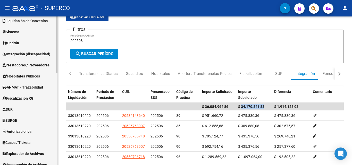
scroll to position [206, 0]
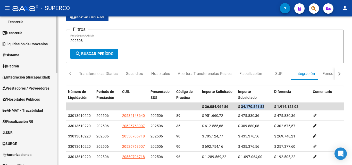
click at [31, 76] on span "Integración (discapacidad)" at bounding box center [27, 77] width 48 height 6
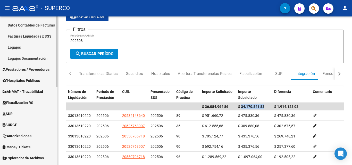
scroll to position [112, 0]
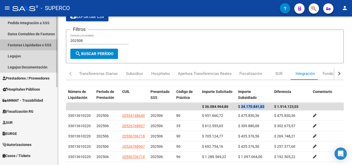
click at [34, 44] on link "Facturas Liquidadas x SSS" at bounding box center [28, 44] width 57 height 11
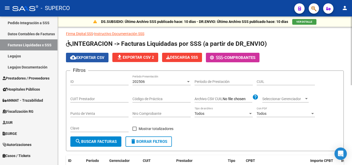
click at [92, 57] on span "cloud_download Exportar CSV" at bounding box center [87, 57] width 34 height 5
click at [118, 107] on div "Punto de Venta" at bounding box center [99, 112] width 58 height 10
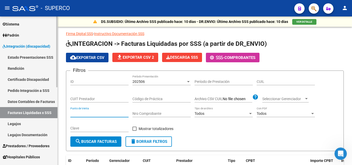
scroll to position [51, 0]
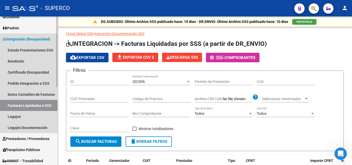
click at [23, 105] on link "Facturas Liquidadas x SSS" at bounding box center [28, 105] width 57 height 11
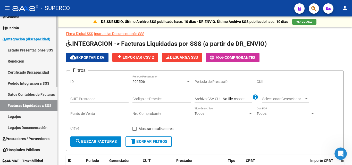
click at [25, 105] on link "Facturas Liquidadas x SSS" at bounding box center [28, 105] width 57 height 11
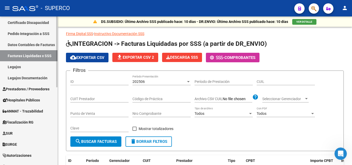
scroll to position [103, 0]
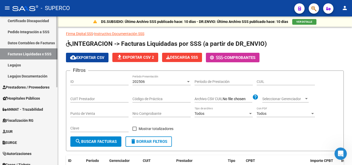
click at [27, 89] on span "Prestadores / Proveedores" at bounding box center [26, 87] width 47 height 6
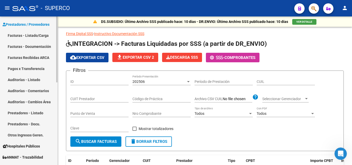
scroll to position [51, 0]
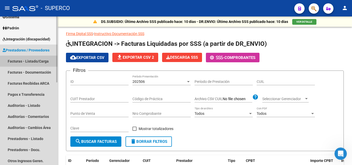
click at [33, 62] on link "Facturas - Listado/Carga" at bounding box center [28, 61] width 57 height 11
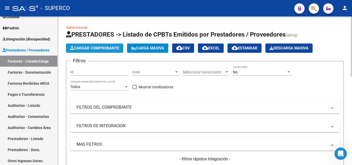
click at [91, 49] on span "Cargar Comprobante" at bounding box center [94, 48] width 49 height 5
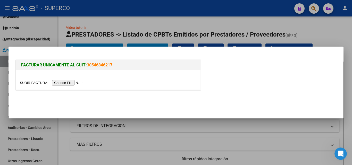
click at [76, 81] on input "file" at bounding box center [52, 82] width 65 height 5
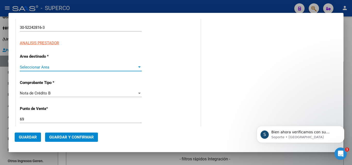
click at [41, 68] on span "Seleccionar Area" at bounding box center [78, 67] width 117 height 5
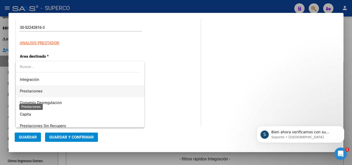
scroll to position [38, 0]
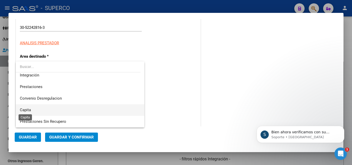
click at [28, 109] on span "Capita" at bounding box center [25, 110] width 11 height 5
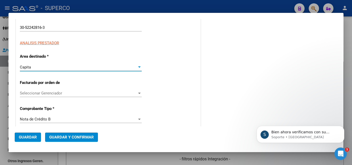
click at [56, 93] on span "Seleccionar Gerenciador" at bounding box center [78, 93] width 117 height 5
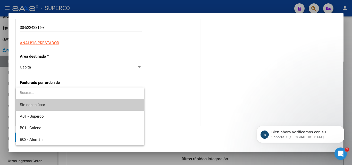
click at [76, 90] on input "dropdown search" at bounding box center [80, 92] width 128 height 11
click at [167, 95] on div at bounding box center [176, 82] width 352 height 165
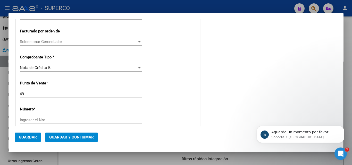
scroll to position [154, 0]
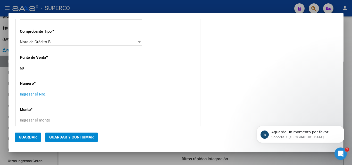
click at [53, 95] on input "Ingresar el Nro." at bounding box center [81, 94] width 122 height 5
type input "68029"
click at [52, 121] on input "Ingresar el monto" at bounding box center [81, 120] width 122 height 5
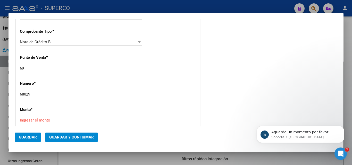
click at [48, 119] on input "Ingresar el monto" at bounding box center [81, 120] width 122 height 5
paste input "2.078.027,64"
click at [118, 119] on input "$ 2.078.027,64" at bounding box center [81, 120] width 122 height 5
drag, startPoint x: 116, startPoint y: 118, endPoint x: 113, endPoint y: 119, distance: 2.8
click at [113, 119] on input "$ 2.078.027,64" at bounding box center [81, 120] width 122 height 5
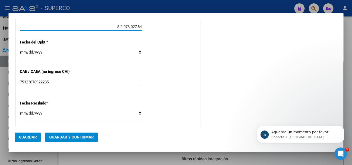
scroll to position [257, 0]
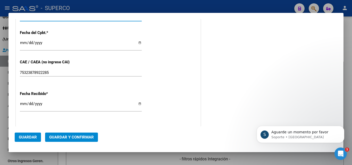
type input "$ 2.078.027,64"
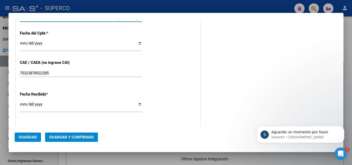
scroll to position [232, 0]
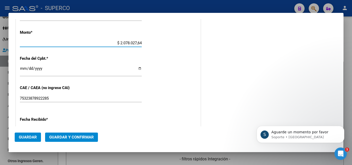
click at [22, 68] on input "Ingresar la fecha" at bounding box center [81, 70] width 122 height 8
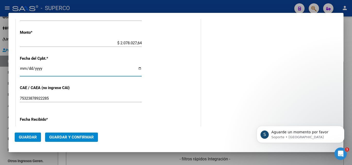
click at [24, 69] on input "Ingresar la fecha" at bounding box center [81, 70] width 122 height 8
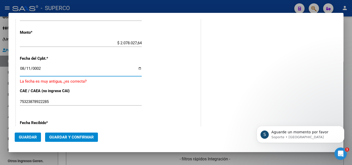
scroll to position [235, 0]
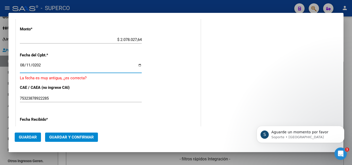
type input "2025-08-11"
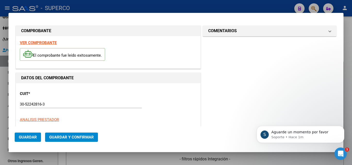
scroll to position [0, 0]
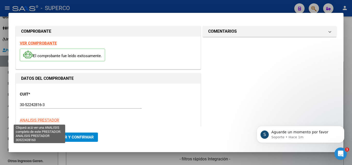
click at [46, 120] on span "ANALISIS PRESTADOR" at bounding box center [39, 120] width 39 height 5
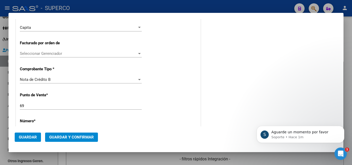
scroll to position [154, 0]
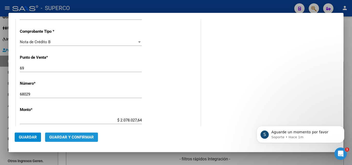
click at [71, 137] on span "Guardar y Confirmar" at bounding box center [71, 137] width 45 height 5
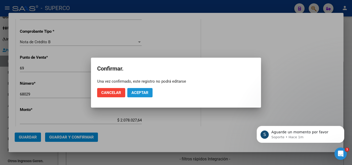
click at [140, 92] on span "Aceptar" at bounding box center [139, 92] width 17 height 5
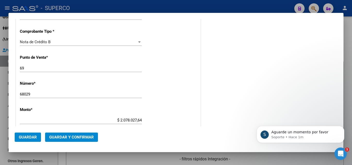
click at [23, 70] on input "69" at bounding box center [81, 68] width 122 height 5
drag, startPoint x: 20, startPoint y: 68, endPoint x: 25, endPoint y: 67, distance: 4.4
click at [21, 68] on input "69" at bounding box center [81, 68] width 122 height 5
type input "1069"
click at [71, 137] on span "Guardar y Confirmar" at bounding box center [71, 137] width 45 height 5
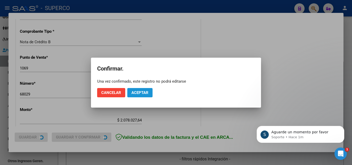
click at [144, 90] on button "Aceptar" at bounding box center [139, 92] width 25 height 9
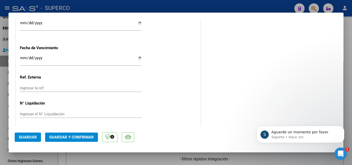
scroll to position [359, 0]
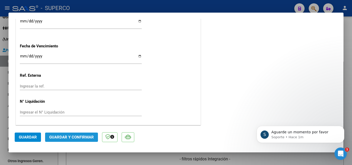
click at [68, 136] on span "Guardar y Confirmar" at bounding box center [71, 137] width 45 height 5
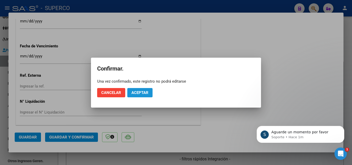
click at [144, 94] on span "Aceptar" at bounding box center [139, 92] width 17 height 5
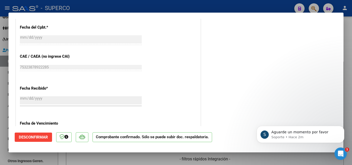
scroll to position [128, 0]
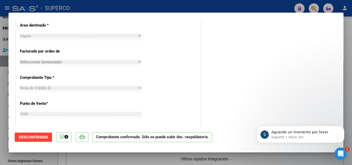
type input "$ 0,00"
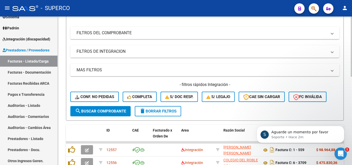
scroll to position [26, 0]
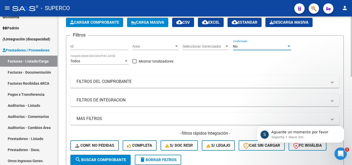
click at [236, 45] on span "No" at bounding box center [235, 46] width 5 height 4
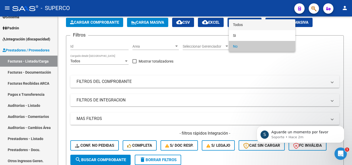
drag, startPoint x: 237, startPoint y: 24, endPoint x: 223, endPoint y: 41, distance: 22.6
click at [238, 24] on span "Todos" at bounding box center [262, 24] width 58 height 11
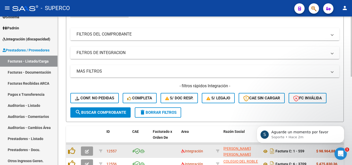
scroll to position [103, 0]
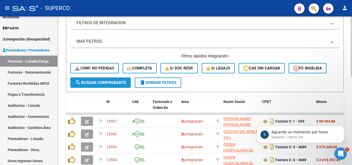
click at [97, 84] on span "search Buscar Comprobante" at bounding box center [100, 82] width 51 height 5
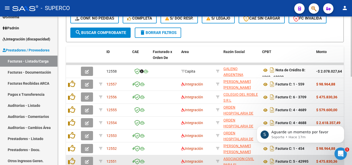
scroll to position [154, 0]
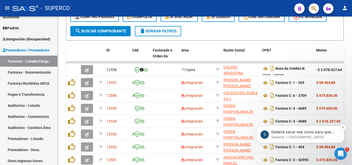
click at [288, 134] on p "Deberá sacar ese icono para que tome el archivo" at bounding box center [304, 132] width 66 height 5
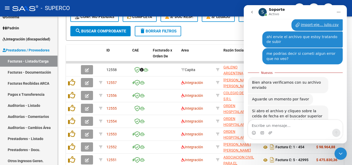
scroll to position [292, 0]
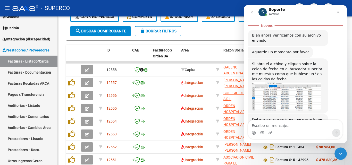
click at [277, 89] on img "Soporte dice…" at bounding box center [286, 96] width 69 height 29
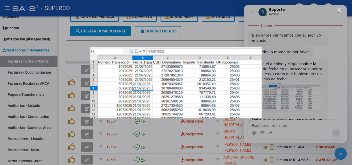
click at [279, 125] on div "Intercom Messenger" at bounding box center [176, 82] width 352 height 165
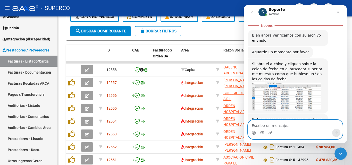
click at [276, 126] on textarea "Escribe un mensaje..." at bounding box center [295, 124] width 94 height 9
type textarea "no entiendo a que icono te referis"
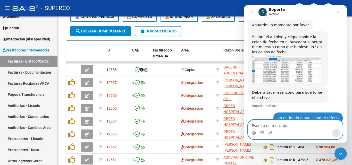
scroll to position [311, 0]
type textarea "yo veo una fecha"
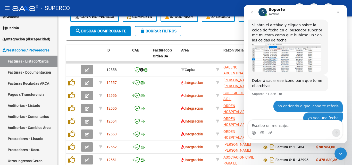
click at [267, 51] on img "Soporte dice…" at bounding box center [286, 57] width 69 height 29
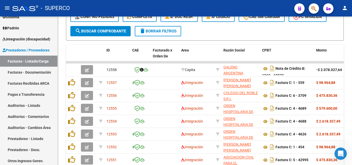
click at [339, 153] on icon "Abrir Intercom Messenger" at bounding box center [340, 154] width 8 height 8
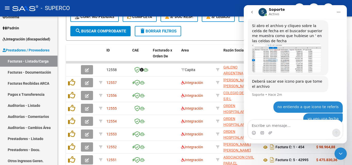
click at [273, 49] on img "Soporte dice…" at bounding box center [286, 58] width 69 height 29
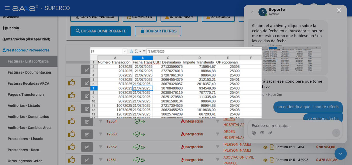
click at [151, 85] on img "Cerrar" at bounding box center [175, 82] width 171 height 71
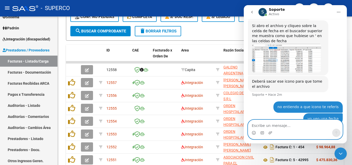
click at [278, 125] on textarea "Escribe un mensaje..." at bounding box center [295, 124] width 94 height 9
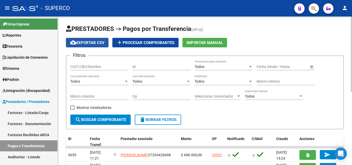
click at [94, 42] on span "cloud_download Exportar CSV" at bounding box center [87, 42] width 34 height 5
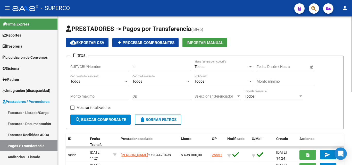
click at [203, 41] on span "Importar Manual" at bounding box center [204, 42] width 36 height 5
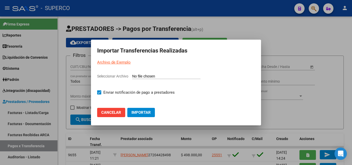
click at [114, 63] on link "Archivo de Ejemplo" at bounding box center [113, 62] width 33 height 5
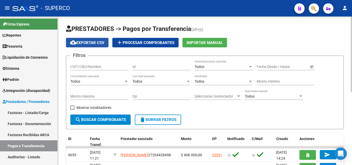
click at [87, 43] on span "cloud_download Exportar CSV" at bounding box center [87, 42] width 34 height 5
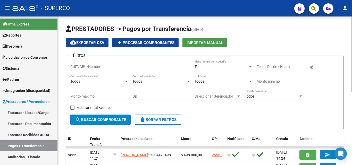
click at [197, 44] on span "Importar Manual" at bounding box center [204, 42] width 36 height 5
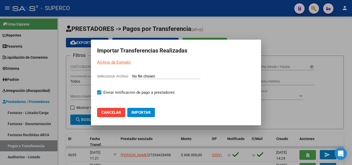
click at [140, 76] on input "Seleccionar Archivo" at bounding box center [166, 76] width 68 height 5
type input "C:\fakepath\import-ejemplo-pagos-transferencias julio.csv"
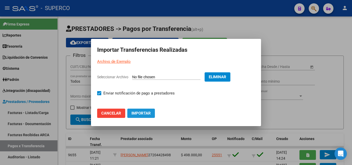
click at [138, 112] on span "Importar" at bounding box center [140, 113] width 19 height 5
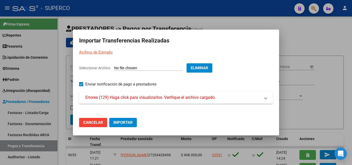
click at [136, 99] on span "Errores (129) Haga click para visualizarlos. Verifique el archivo cargado." at bounding box center [150, 97] width 130 height 6
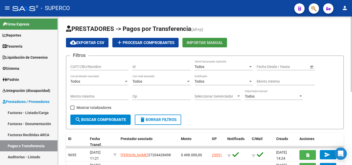
click at [209, 39] on button "Importar Manual" at bounding box center [204, 43] width 45 height 10
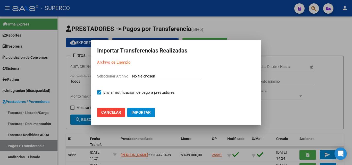
click at [111, 62] on link "Archivo de Ejemplo" at bounding box center [113, 62] width 33 height 5
click at [137, 76] on input "Seleccionar Archivo" at bounding box center [166, 76] width 68 height 5
type input "C:\fakepath\import-ejemplo-pagos-transferencias julio.csv"
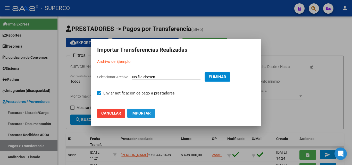
click at [137, 115] on span "Importar" at bounding box center [140, 113] width 19 height 5
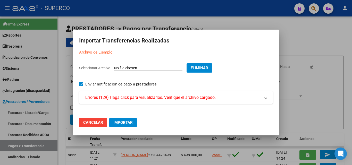
click at [268, 98] on mat-expansion-panel-header "Errores (129) Haga click para visualizarlos. Verifique el archivo cargado." at bounding box center [176, 97] width 194 height 12
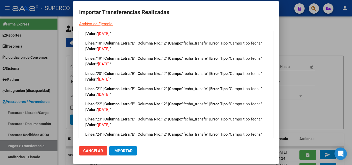
scroll to position [335, 0]
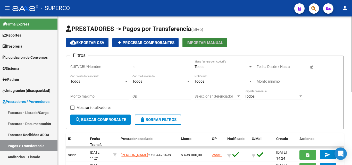
click at [209, 43] on span "Importar Manual" at bounding box center [204, 42] width 36 height 5
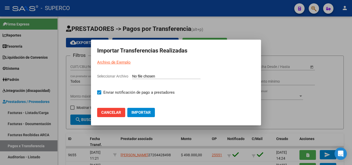
click at [143, 77] on input "Seleccionar Archivo" at bounding box center [166, 76] width 68 height 5
type input "C:\fakepath\import-ejemplo-pagos-transferencias julio.csv"
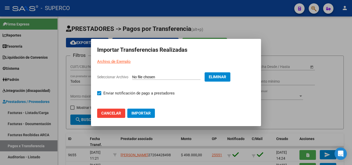
click at [143, 115] on span "Importar" at bounding box center [140, 113] width 19 height 5
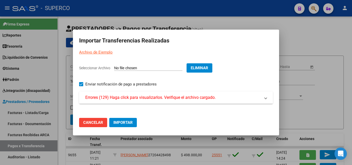
click at [138, 98] on span "Errores (129) Haga click para visualizarlos. Verifique el archivo cargado." at bounding box center [150, 97] width 130 height 6
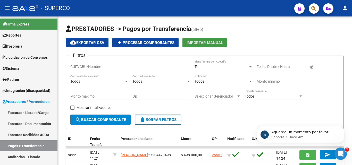
scroll to position [0, 0]
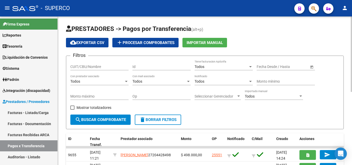
click at [197, 45] on span "Importar Manual" at bounding box center [204, 42] width 36 height 5
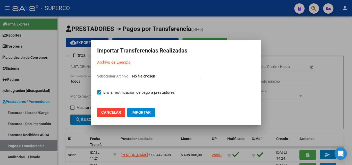
click at [155, 76] on input "Seleccionar Archivo" at bounding box center [166, 76] width 68 height 5
type input "C:\fakepath\import-ejemplo-pagos-transferencias julio.csv"
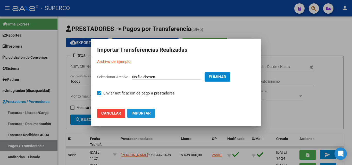
click at [140, 113] on span "Importar" at bounding box center [140, 113] width 19 height 5
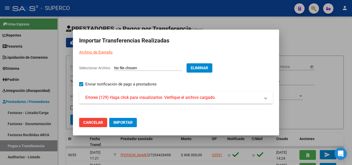
click at [144, 96] on span "Errores (129) Haga click para visualizarlos. Verifique el archivo cargado." at bounding box center [150, 97] width 130 height 6
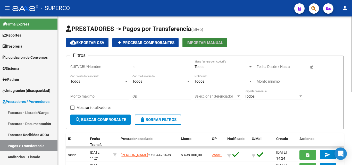
click at [199, 42] on span "Importar Manual" at bounding box center [204, 42] width 36 height 5
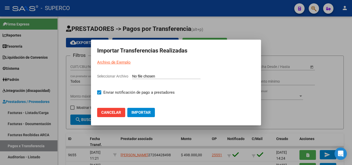
click at [152, 76] on input "Seleccionar Archivo" at bounding box center [166, 76] width 68 height 5
type input "C:\fakepath\import-ejemplo-pagos-transferencias julio.csv"
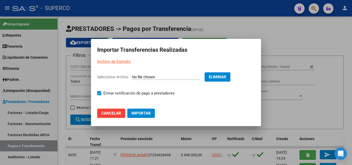
click at [138, 114] on span "Importar" at bounding box center [140, 113] width 19 height 5
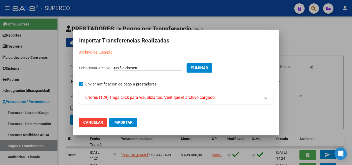
click at [129, 98] on span "Errores (129) Haga click para visualizarlos. Verifique el archivo cargado." at bounding box center [150, 97] width 130 height 6
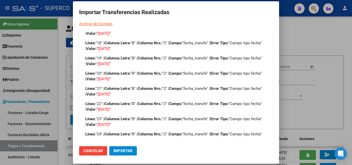
scroll to position [309, 0]
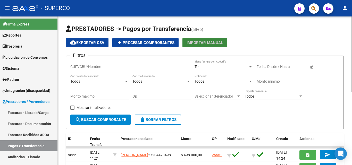
click at [204, 43] on span "Importar Manual" at bounding box center [204, 42] width 36 height 5
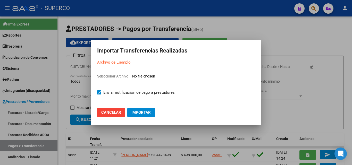
click at [147, 76] on input "Seleccionar Archivo" at bounding box center [166, 76] width 68 height 5
type input "C:\fakepath\import-ejemplo-pagos-transferencias julio.csv"
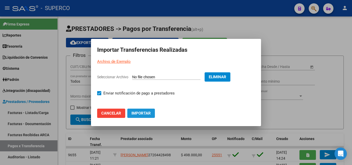
click at [138, 112] on span "Importar" at bounding box center [140, 113] width 19 height 5
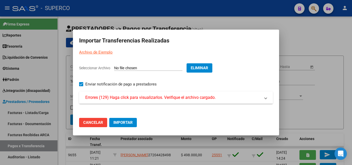
click at [135, 99] on span "Errores (129) Haga click para visualizarlos. Verifique el archivo cargado." at bounding box center [150, 97] width 130 height 6
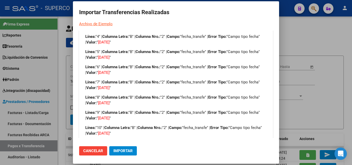
scroll to position [0, 0]
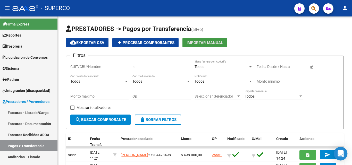
click at [338, 152] on icon "Open Intercom Messenger" at bounding box center [340, 153] width 6 height 7
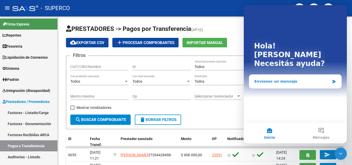
click at [267, 79] on div "Envíanos un mensaje" at bounding box center [291, 81] width 75 height 5
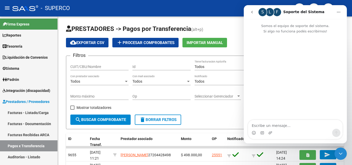
click at [270, 123] on textarea "Escribe un mensaje..." at bounding box center [295, 124] width 94 height 9
type textarea "g"
type textarea "buenas tardes"
type textarea "es"
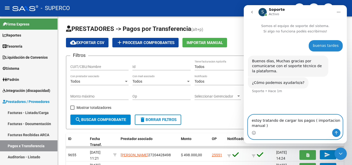
type textarea "estoy tratando de cargar los pagos ( importacion manual )"
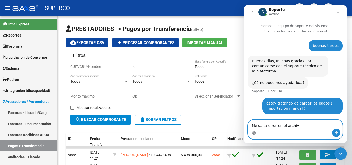
type textarea "Me salta error en el archivo"
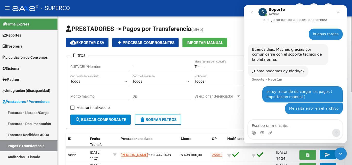
click at [203, 41] on span "Importar Manual" at bounding box center [204, 42] width 36 height 5
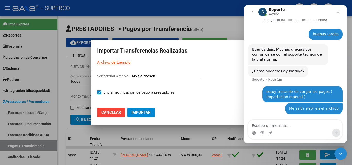
click at [157, 77] on input "Seleccionar Archivo" at bounding box center [166, 76] width 68 height 5
type input "C:\fakepath\import-ejemplo-pagos-transferencias julio.csv"
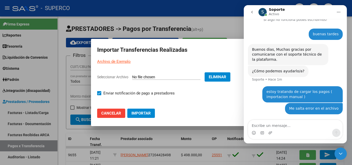
click at [144, 112] on span "Importar" at bounding box center [140, 113] width 19 height 5
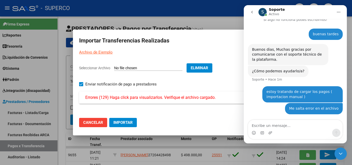
click at [149, 97] on span "Errores (129) Haga click para visualizarlos. Verifique el archivo cargado." at bounding box center [150, 97] width 130 height 6
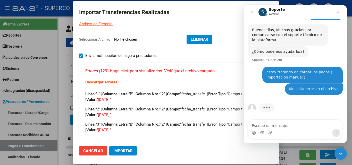
scroll to position [31, 0]
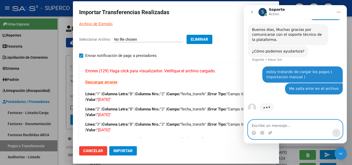
click at [266, 128] on textarea "Escribe un mensaje..." at bounding box center [295, 124] width 94 height 9
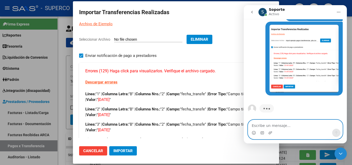
scroll to position [106, 0]
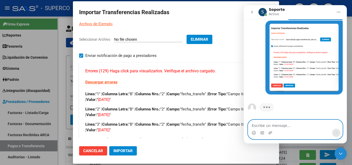
click at [270, 127] on textarea "Escribe un mensaje..." at bounding box center [295, 124] width 94 height 9
type textarea "el error que me sale es por la fecha"
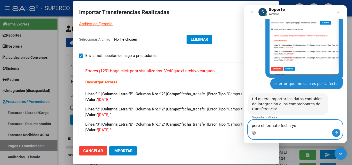
scroll to position [123, 0]
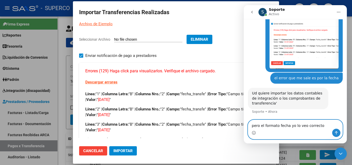
type textarea "pero el formato fecha yo lo veo correctos"
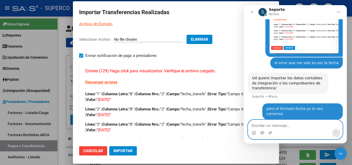
scroll to position [138, 0]
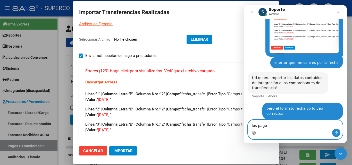
type textarea "los pagos"
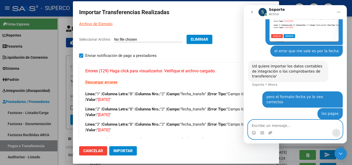
click at [268, 133] on icon "Adjuntar un archivo" at bounding box center [270, 133] width 4 height 4
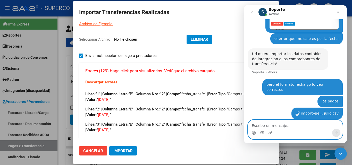
click at [279, 126] on textarea "Escribe un mensaje..." at bounding box center [295, 124] width 94 height 9
click at [263, 125] on textarea "ahi enve el archivo" at bounding box center [295, 124] width 94 height 9
click at [287, 127] on textarea "ahi envie el archivo" at bounding box center [295, 124] width 94 height 9
type textarea "ahi envie el archivo que estoy tratando de subir"
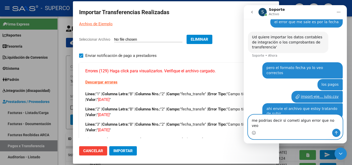
type textarea "me podrias decir si cometi algun error que no veo?"
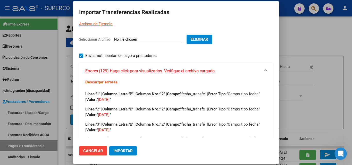
scroll to position [196, 0]
click at [245, 34] on mat-dialog-content "Seleccionar Archivo Eliminar Enviar notificación de pago a prestadores Errores …" at bounding box center [176, 84] width 206 height 107
click at [263, 13] on h2 "Importar Transferencias Realizadas" at bounding box center [176, 12] width 194 height 10
click at [46, 24] on div at bounding box center [176, 82] width 352 height 165
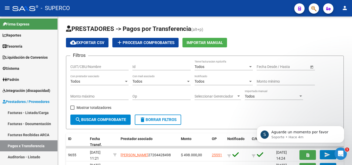
scroll to position [228, 0]
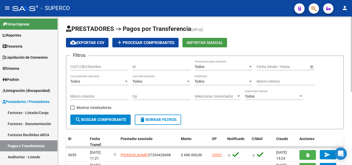
click at [209, 43] on span "Importar Manual" at bounding box center [204, 42] width 36 height 5
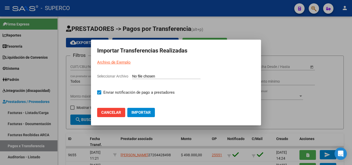
click at [146, 78] on input "Seleccionar Archivo" at bounding box center [166, 76] width 68 height 5
type input "C:\fakepath\import-ejemplo-pagos-transferencias julio.csv"
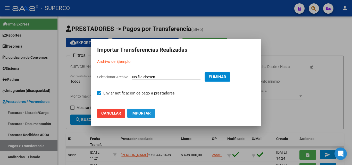
click at [141, 113] on span "Importar" at bounding box center [140, 113] width 19 height 5
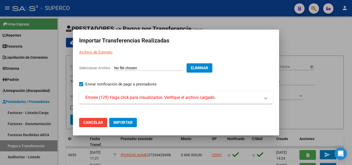
click at [142, 99] on span "Errores (129) Haga click para visualizarlos. Verifique el archivo cargado." at bounding box center [150, 97] width 130 height 6
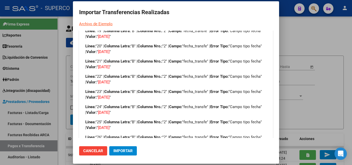
scroll to position [182, 0]
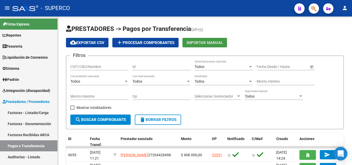
click at [341, 153] on icon "Open Intercom Messenger" at bounding box center [340, 153] width 6 height 7
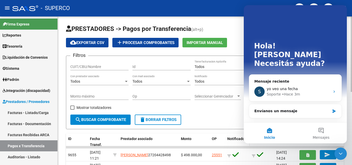
scroll to position [0, 0]
click at [268, 108] on div "Envíanos un mensaje" at bounding box center [291, 110] width 75 height 5
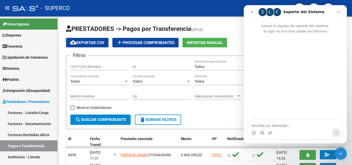
click at [271, 129] on div "Intercom Messenger" at bounding box center [270, 133] width 5 height 8
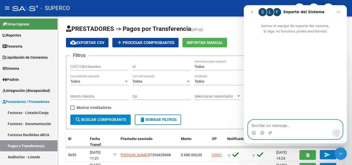
click at [267, 126] on textarea "Escribe un mensaje..." at bounding box center [295, 124] width 94 height 9
type textarea "hola"
type textarea "cer"
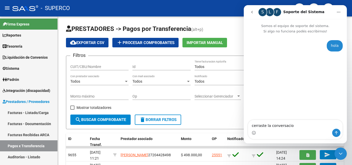
type textarea "cerraste la conversacion"
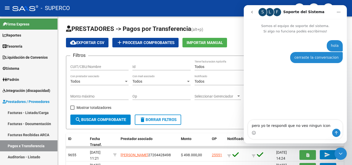
type textarea "pero yo te respondi que no veo ningun icono"
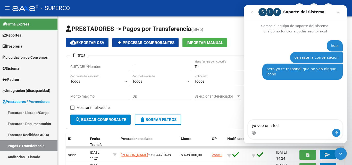
type textarea "yo veo una fecha"
type textarea "le puse formato fecha"
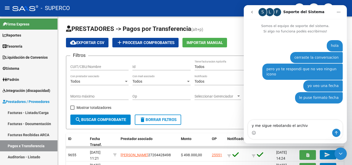
type textarea "y me sigue rebotando el archivo"
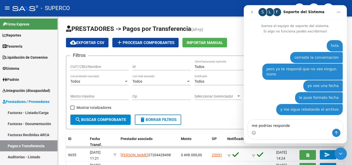
type textarea "me podrias responder"
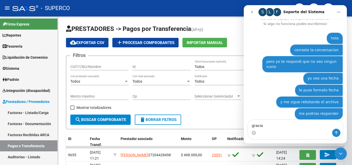
type textarea "gracias"
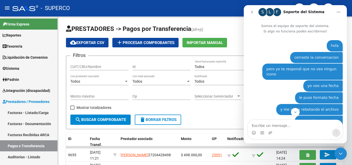
scroll to position [19, 0]
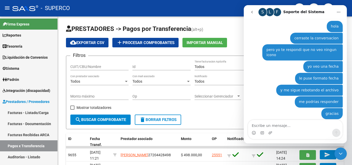
click at [284, 125] on textarea "Escribe un mensaje..." at bounding box center [295, 124] width 94 height 9
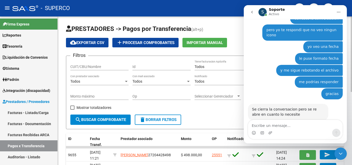
scroll to position [45, 0]
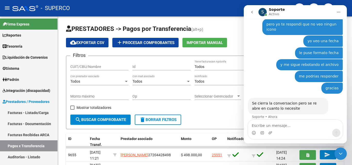
click at [265, 124] on textarea "Escribe un mensaje..." at bounding box center [295, 124] width 94 height 9
type textarea "cuando respondi me inicio una nueva conversacion"
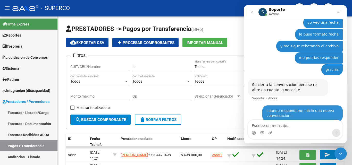
scroll to position [65, 0]
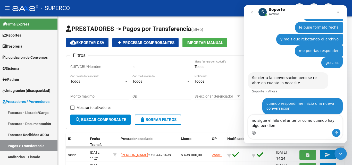
type textarea "no sigue el hilo del anterior como cuando hay algo pendient"
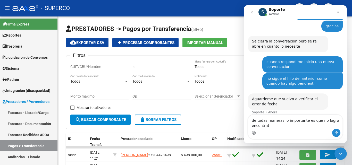
scroll to position [108, 0]
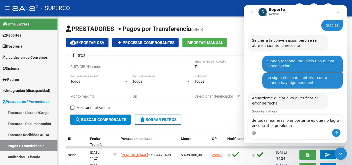
drag, startPoint x: 266, startPoint y: 126, endPoint x: 268, endPoint y: 125, distance: 2.6
click at [266, 126] on textarea "de todas maneras lo importante es que no logro encontrat el problema" at bounding box center [295, 122] width 94 height 14
type textarea "de todas maneras lo importante es que no logro encontrar el problema"
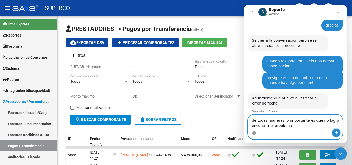
click at [336, 133] on icon "Enviar un mensaje…" at bounding box center [336, 132] width 3 height 3
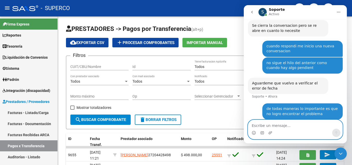
scroll to position [123, 0]
click at [271, 132] on icon "Adjuntar un archivo" at bounding box center [270, 133] width 4 height 4
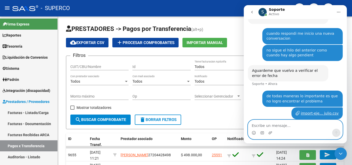
click at [266, 126] on textarea "Escribe un mensaje..." at bounding box center [295, 124] width 94 height 9
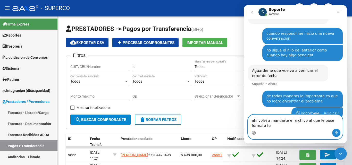
scroll to position [140, 0]
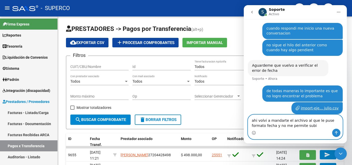
type textarea "ahi volvi a mandarte el archivo al que le puse formato fecha y no me permite su…"
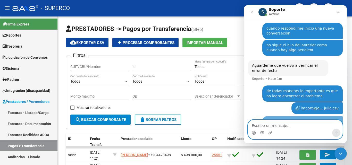
scroll to position [152, 0]
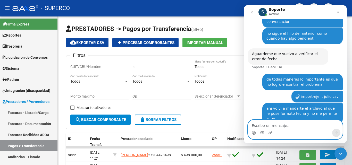
click at [275, 125] on textarea "Escribe un mensaje..." at bounding box center [295, 124] width 94 height 9
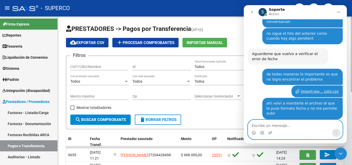
scroll to position [189, 0]
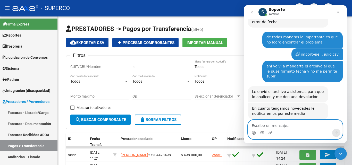
click at [266, 126] on textarea "Escribe un mensaje..." at bounding box center [295, 124] width 94 height 9
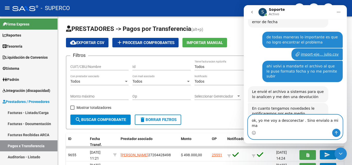
type textarea "ok, yo me voy a desconectar . Sino envialo a mi mai"
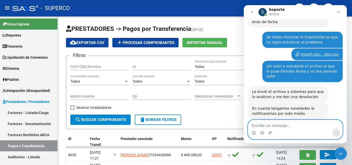
scroll to position [209, 0]
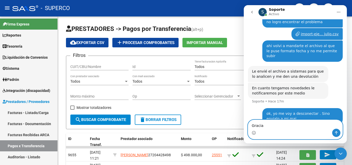
type textarea "Gracias"
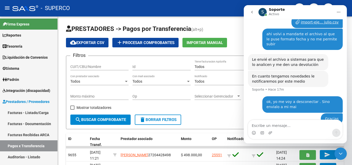
click at [340, 12] on icon "Inicio" at bounding box center [338, 12] width 4 height 4
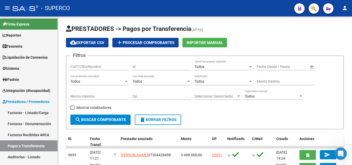
scroll to position [323, 0]
click at [343, 154] on icon "Abrir Intercom Messenger" at bounding box center [340, 154] width 8 height 8
click at [341, 154] on icon "Abrir Intercom Messenger" at bounding box center [341, 154] width 4 height 4
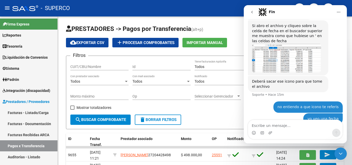
click at [339, 151] on icon "Cerrar Intercom Messenger" at bounding box center [340, 154] width 6 height 6
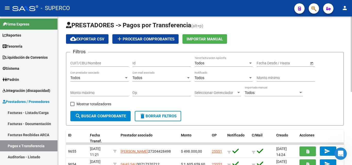
scroll to position [0, 0]
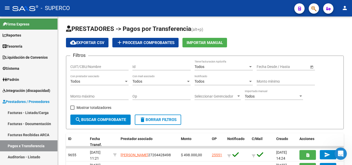
click at [341, 153] on icon "Abrir Intercom Messenger" at bounding box center [340, 154] width 8 height 8
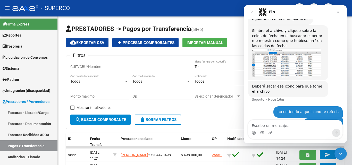
scroll to position [323, 0]
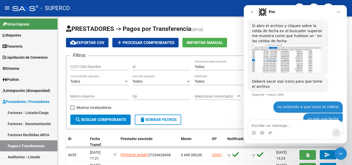
click at [314, 129] on div "Intercom Messenger" at bounding box center [295, 133] width 94 height 8
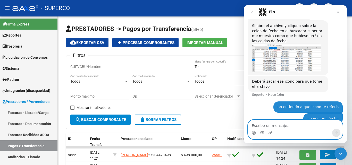
click at [299, 128] on textarea "Escribe un mensaje..." at bounding box center [295, 124] width 94 height 9
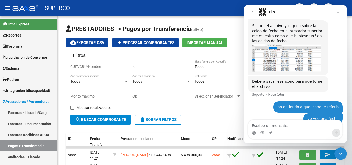
click at [291, 135] on div "Intercom Messenger" at bounding box center [295, 133] width 94 height 8
click at [229, 108] on div "Filtros CUIT/CBU/Nombre Id Todos Tiene facturacion Apócrifa Start date – End da…" at bounding box center [204, 87] width 269 height 55
click at [283, 131] on div "Intercom Messenger" at bounding box center [295, 133] width 94 height 8
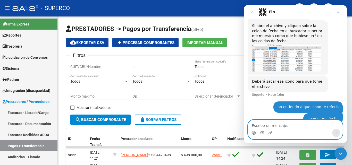
click at [283, 126] on textarea "Escribe un mensaje..." at bounding box center [295, 124] width 94 height 9
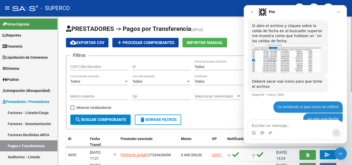
click at [241, 104] on app-drop-down-list "Seleccionar Gerenciador Seleccionar Gerenciador" at bounding box center [219, 97] width 50 height 15
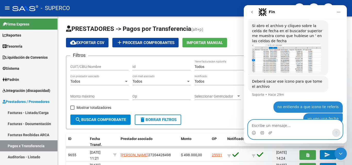
click at [294, 128] on textarea "Escribe un mensaje..." at bounding box center [295, 124] width 94 height 9
click at [289, 128] on textarea "Escribe un mensaje..." at bounding box center [295, 124] width 94 height 9
click at [285, 126] on textarea "Escribe un mensaje..." at bounding box center [295, 124] width 94 height 9
click at [282, 126] on textarea "Escribe un mensaje..." at bounding box center [295, 124] width 94 height 9
click at [273, 126] on textarea "Escribe un mensaje..." at bounding box center [295, 124] width 94 height 9
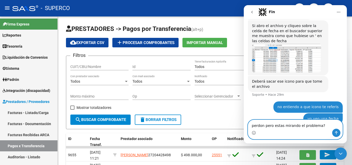
type textarea "perdon pero estas mirando el problema??"
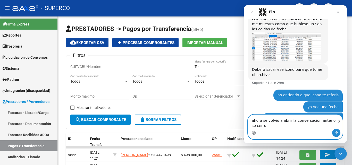
scroll to position [340, 0]
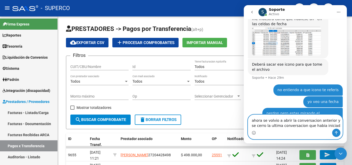
type textarea "ahora se volvio a abrir la conversacion anterior y se cerro la ultima conversac…"
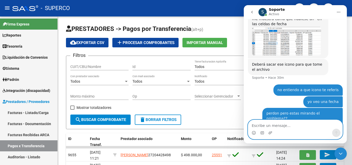
scroll to position [356, 0]
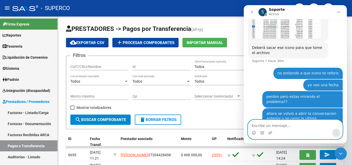
click at [276, 126] on textarea "Escribe un mensaje..." at bounding box center [295, 124] width 94 height 9
